Goal: Find contact information: Find contact information

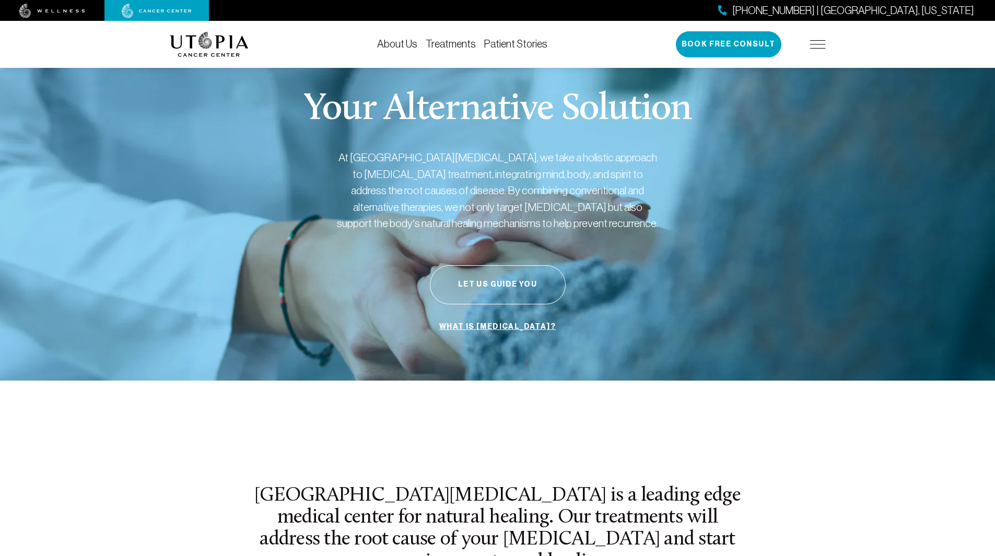
click at [821, 46] on img at bounding box center [818, 44] width 16 height 8
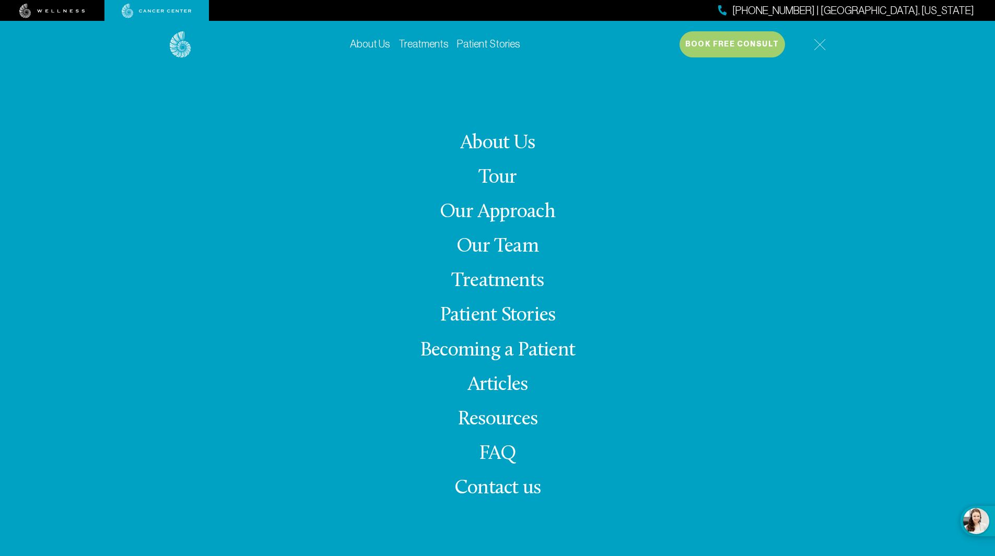
click at [508, 488] on span "Contact us" at bounding box center [497, 488] width 86 height 20
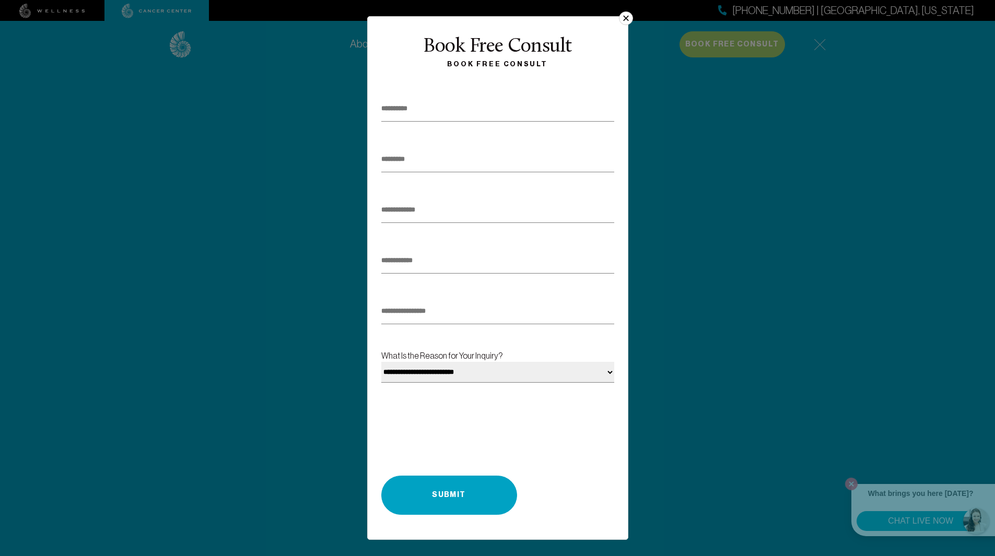
click at [627, 15] on button "×" at bounding box center [626, 18] width 14 height 14
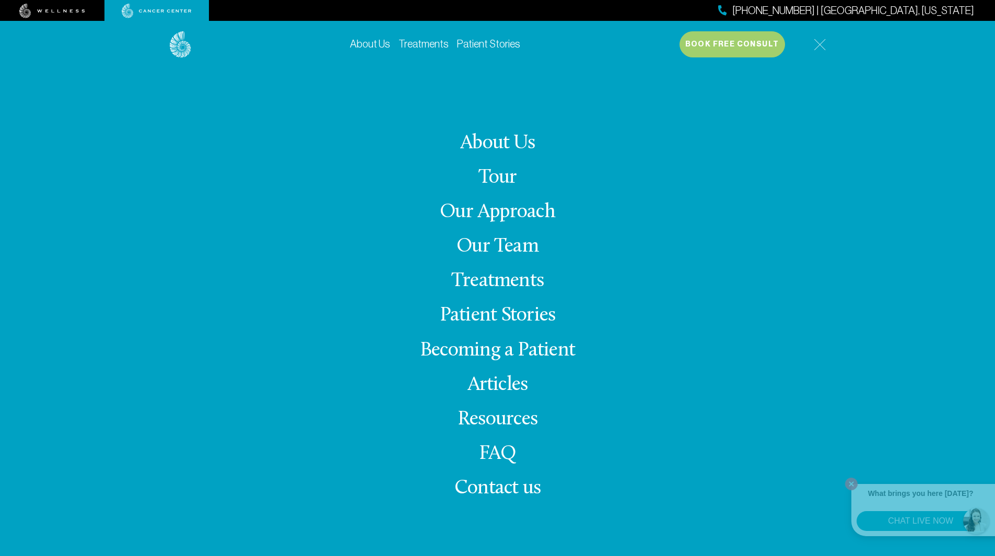
click at [819, 45] on img at bounding box center [820, 45] width 12 height 12
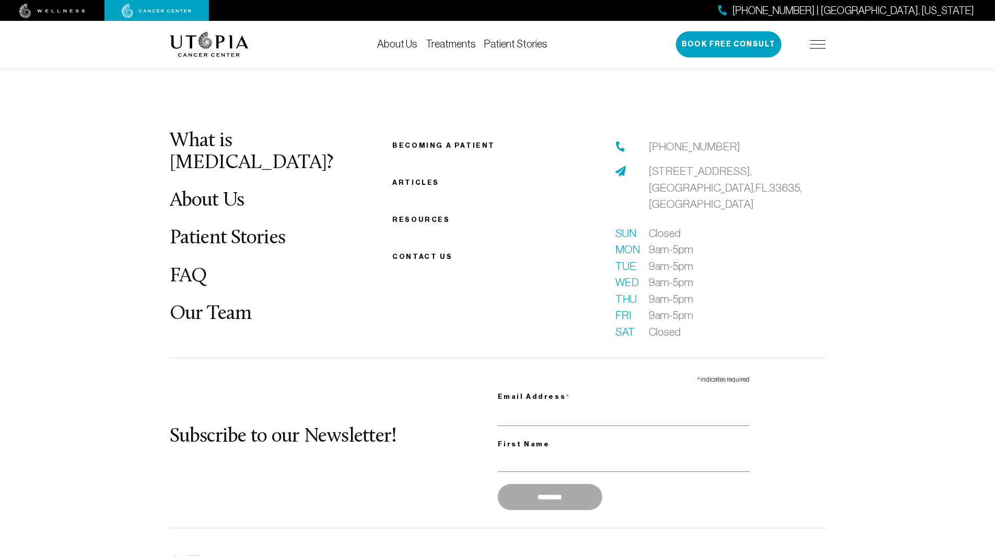
scroll to position [4043, 0]
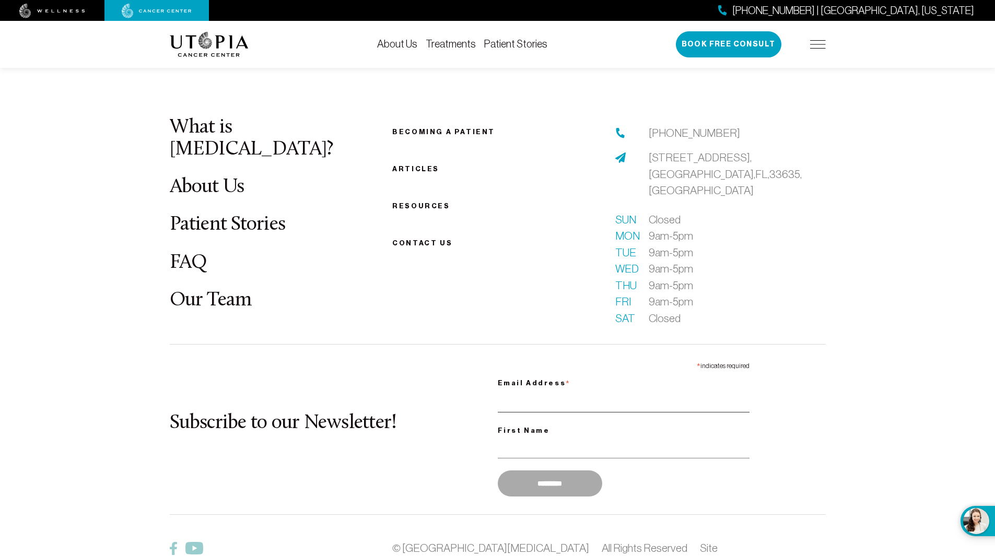
click at [596, 391] on input "Email Address *" at bounding box center [624, 401] width 252 height 21
click at [957, 383] on footer "What is [MEDICAL_DATA]? About Us Patient Stories FAQ Our Team Becoming a patien…" at bounding box center [497, 369] width 995 height 635
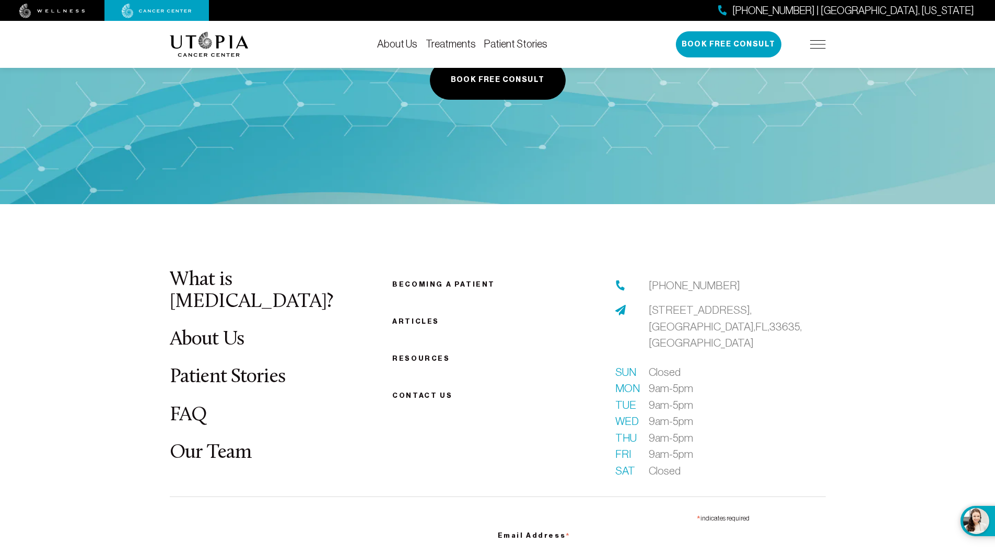
scroll to position [3837, 0]
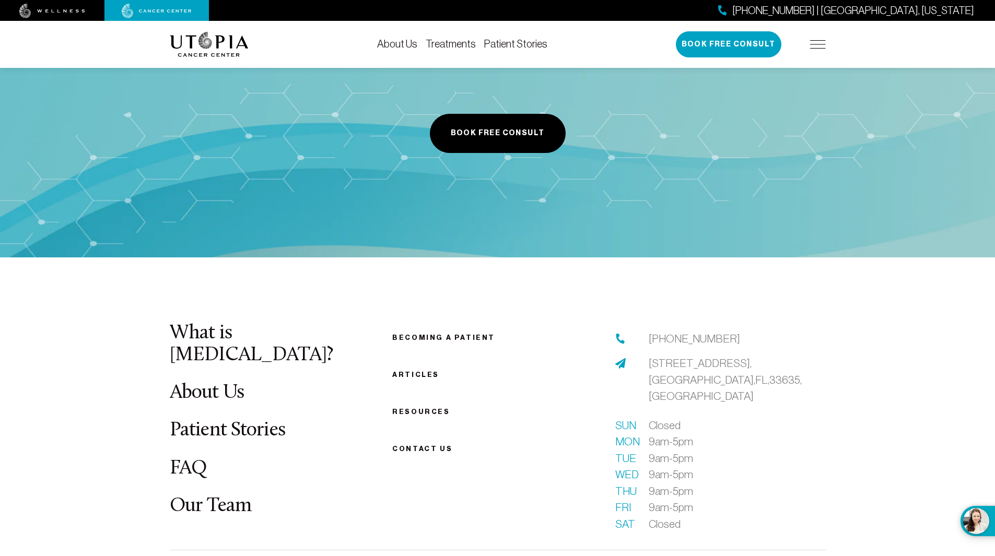
click at [406, 445] on span "Contact us" at bounding box center [422, 449] width 60 height 8
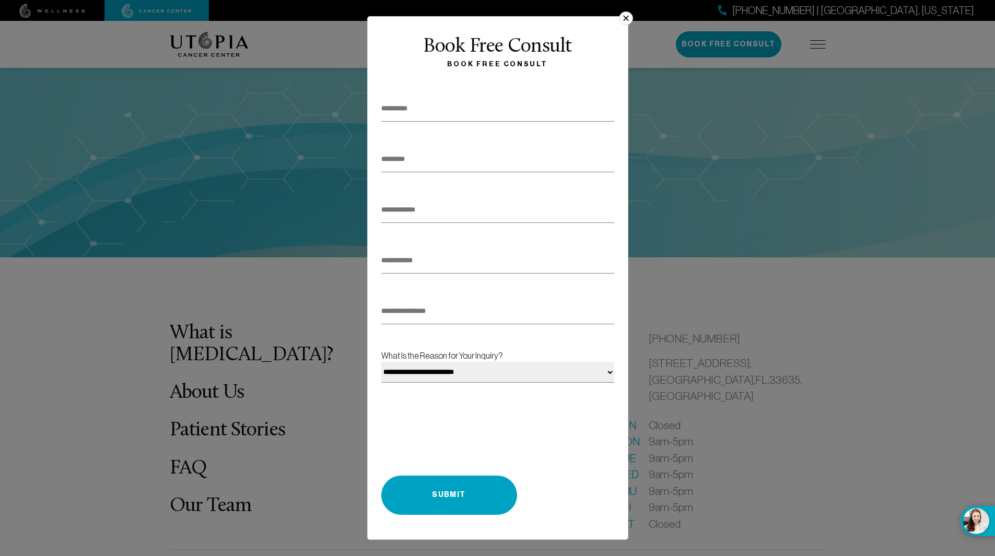
click at [627, 14] on button "×" at bounding box center [626, 18] width 14 height 14
